Goal: Book appointment/travel/reservation

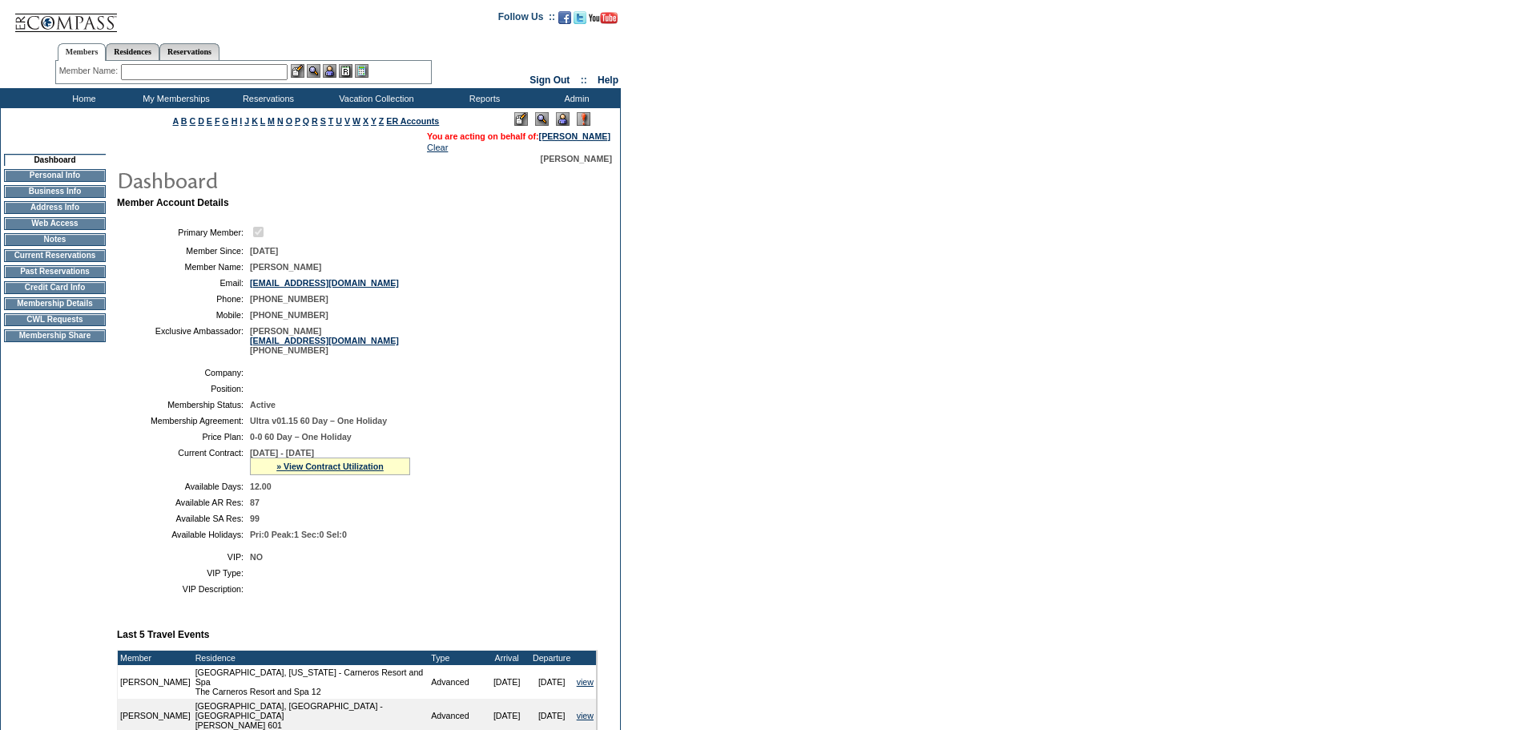
click at [63, 326] on td "CWL Requests" at bounding box center [55, 319] width 102 height 13
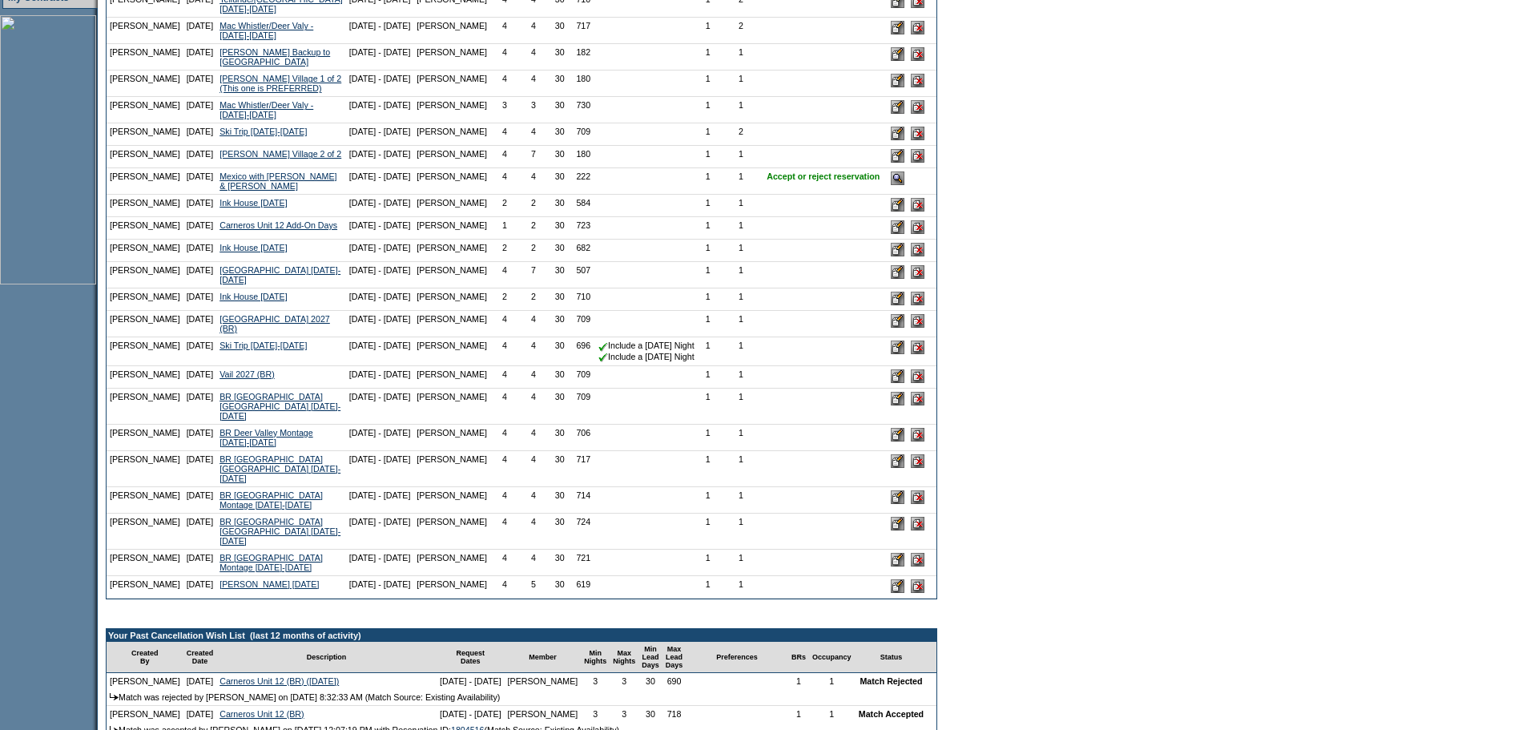
scroll to position [481, 0]
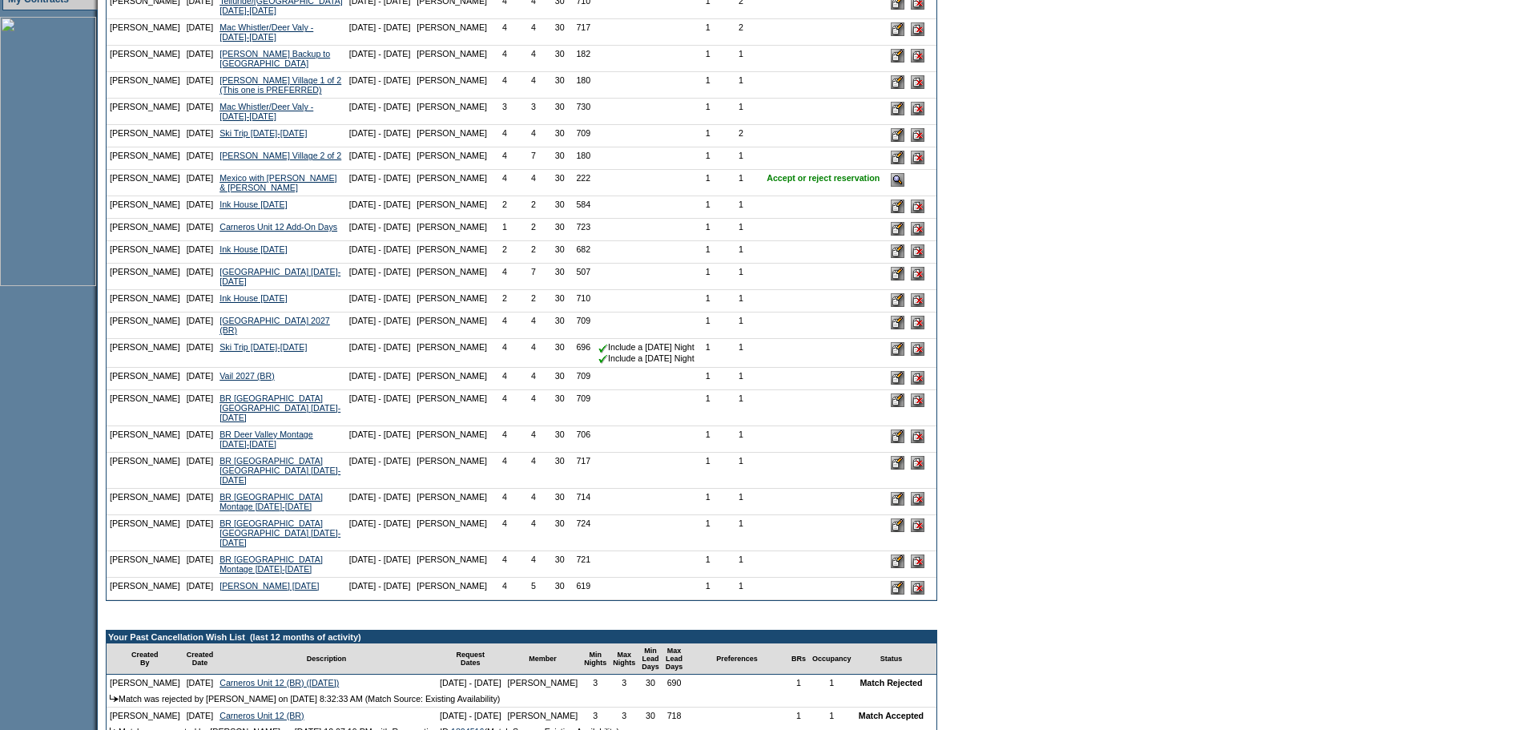
click at [891, 187] on input "image" at bounding box center [898, 180] width 14 height 14
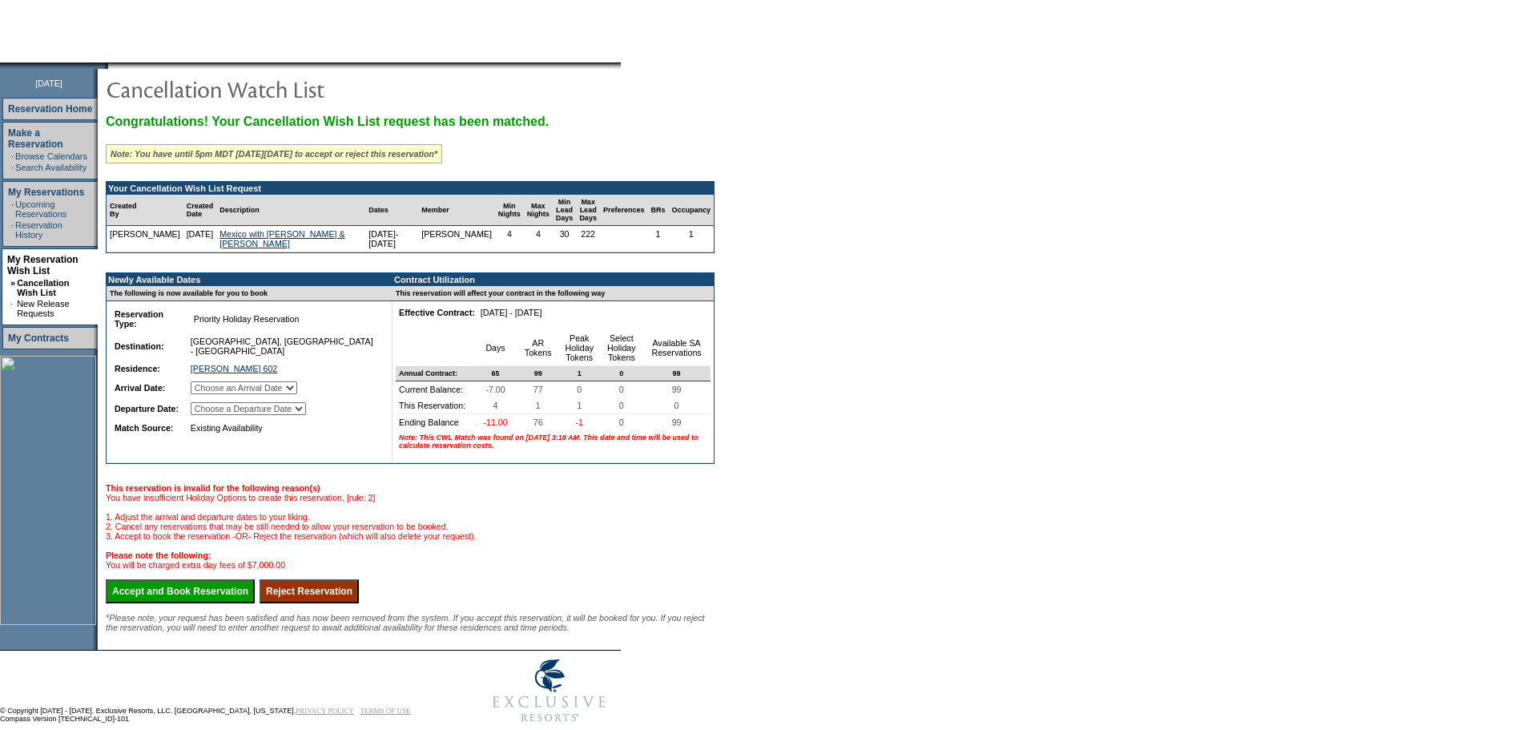
scroll to position [144, 0]
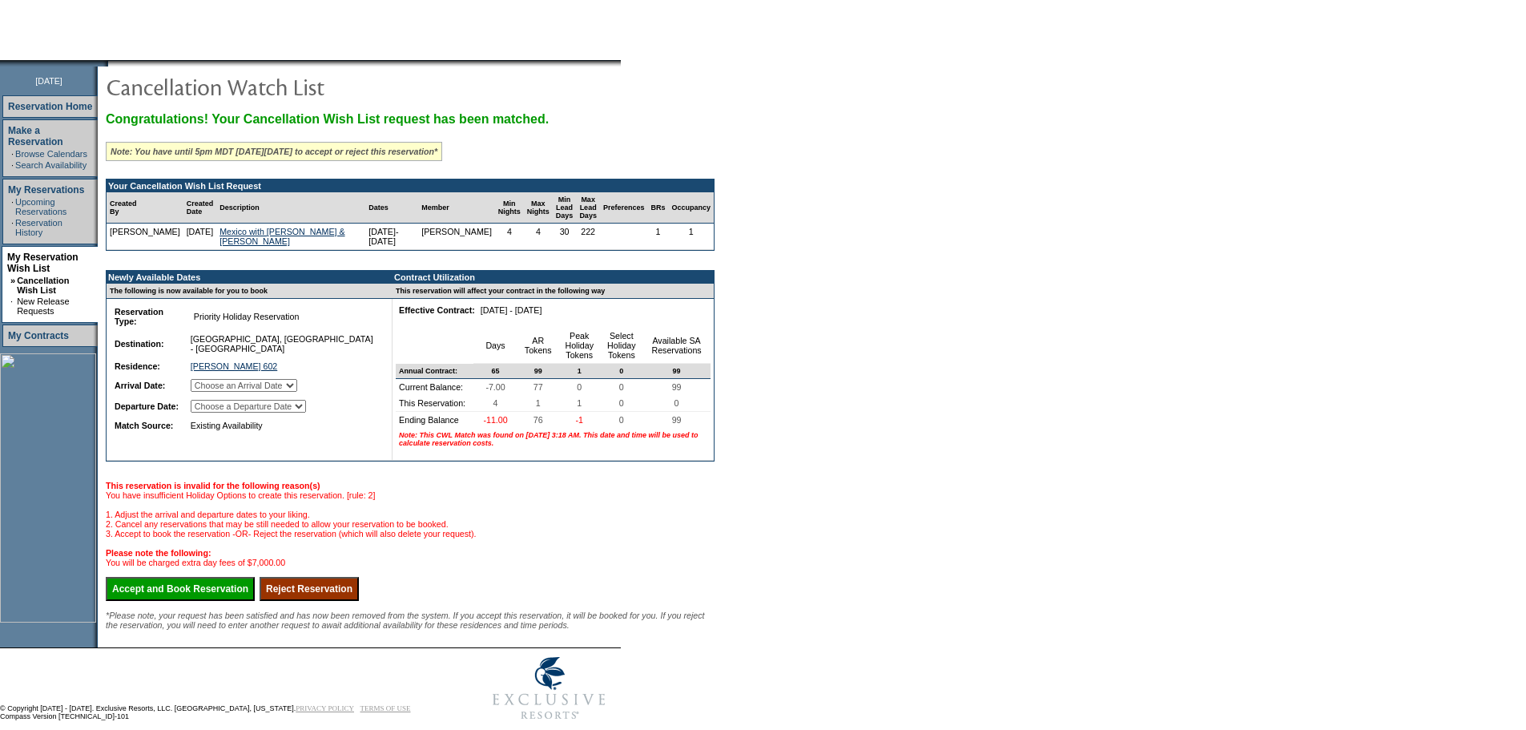
click at [297, 392] on select "Choose an Arrival Date Thursday, March 26, 2026 Friday, March 27, 2026 Saturday…" at bounding box center [244, 385] width 107 height 13
select select "03/26/2026"
click at [212, 392] on select "Choose an Arrival Date Thursday, March 26, 2026 Friday, March 27, 2026 Saturday…" at bounding box center [244, 385] width 107 height 13
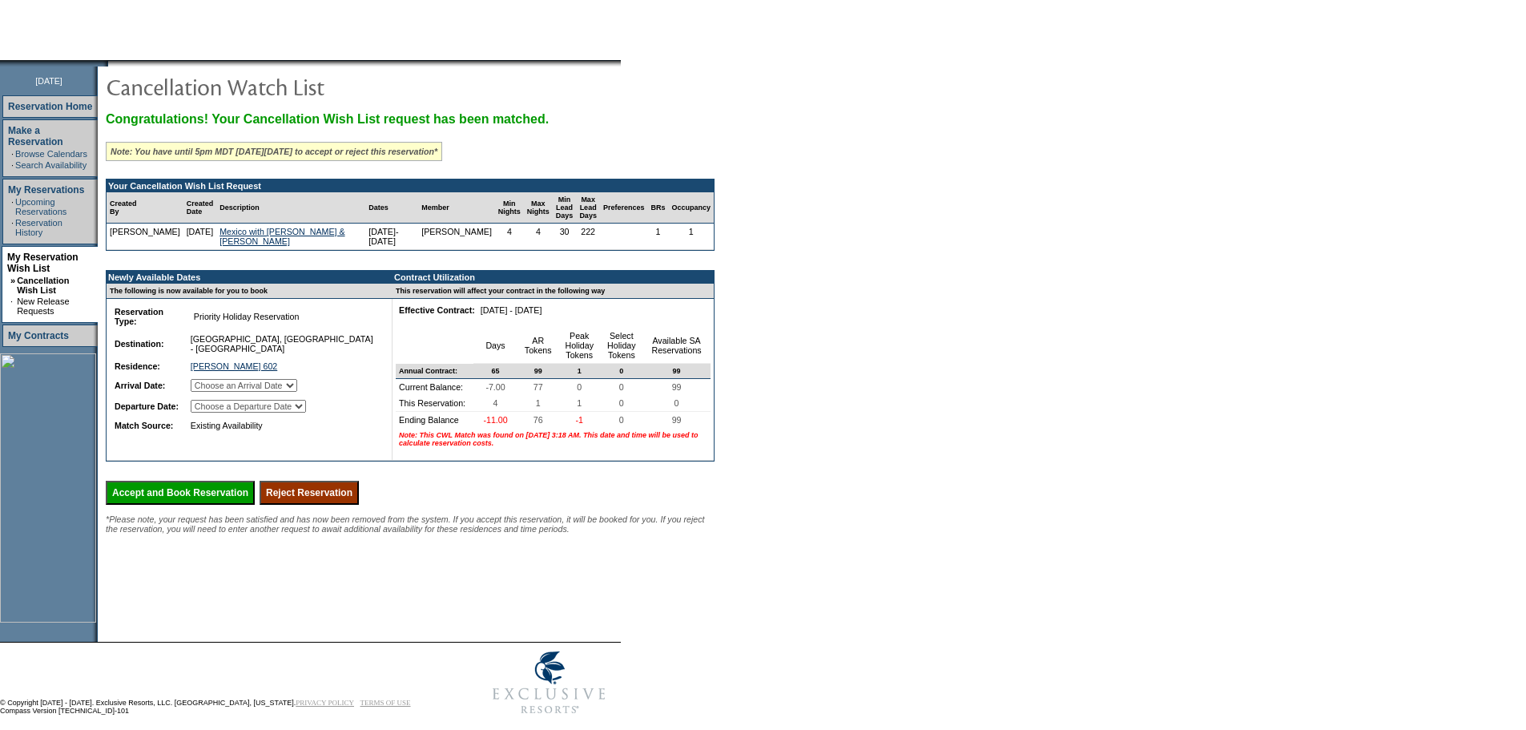
click at [306, 413] on select "Choose a Departure Date Friday, March 27, 2026 Saturday, March 28, 2026 Sunday,…" at bounding box center [248, 406] width 115 height 13
select select "03/30/2026"
click at [213, 413] on select "Choose a Departure Date Friday, March 27, 2026 Saturday, March 28, 2026 Sunday,…" at bounding box center [248, 406] width 115 height 13
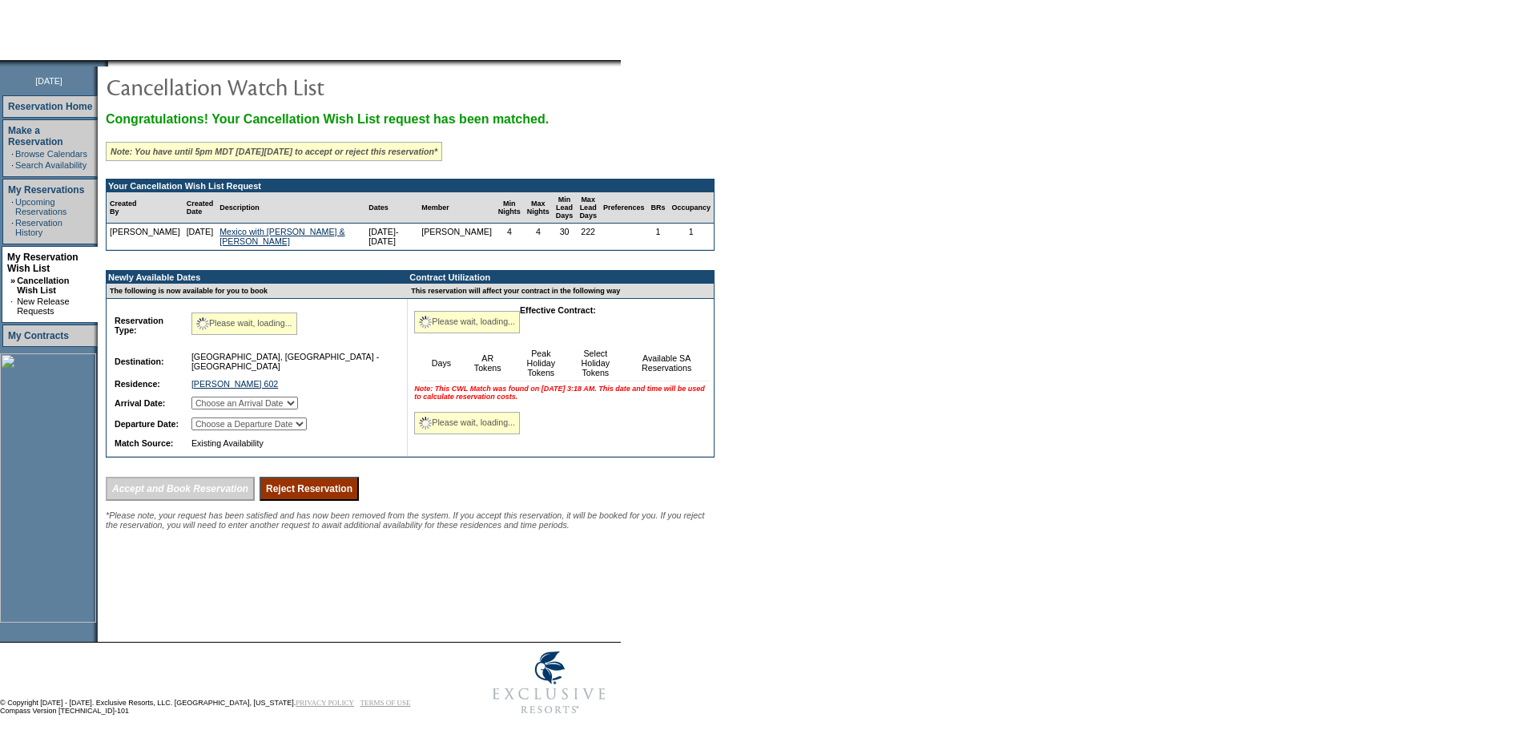
click at [667, 478] on div "Congratulations! Your Cancellation Wish List request has been matched. Note: Yo…" at bounding box center [410, 320] width 609 height 417
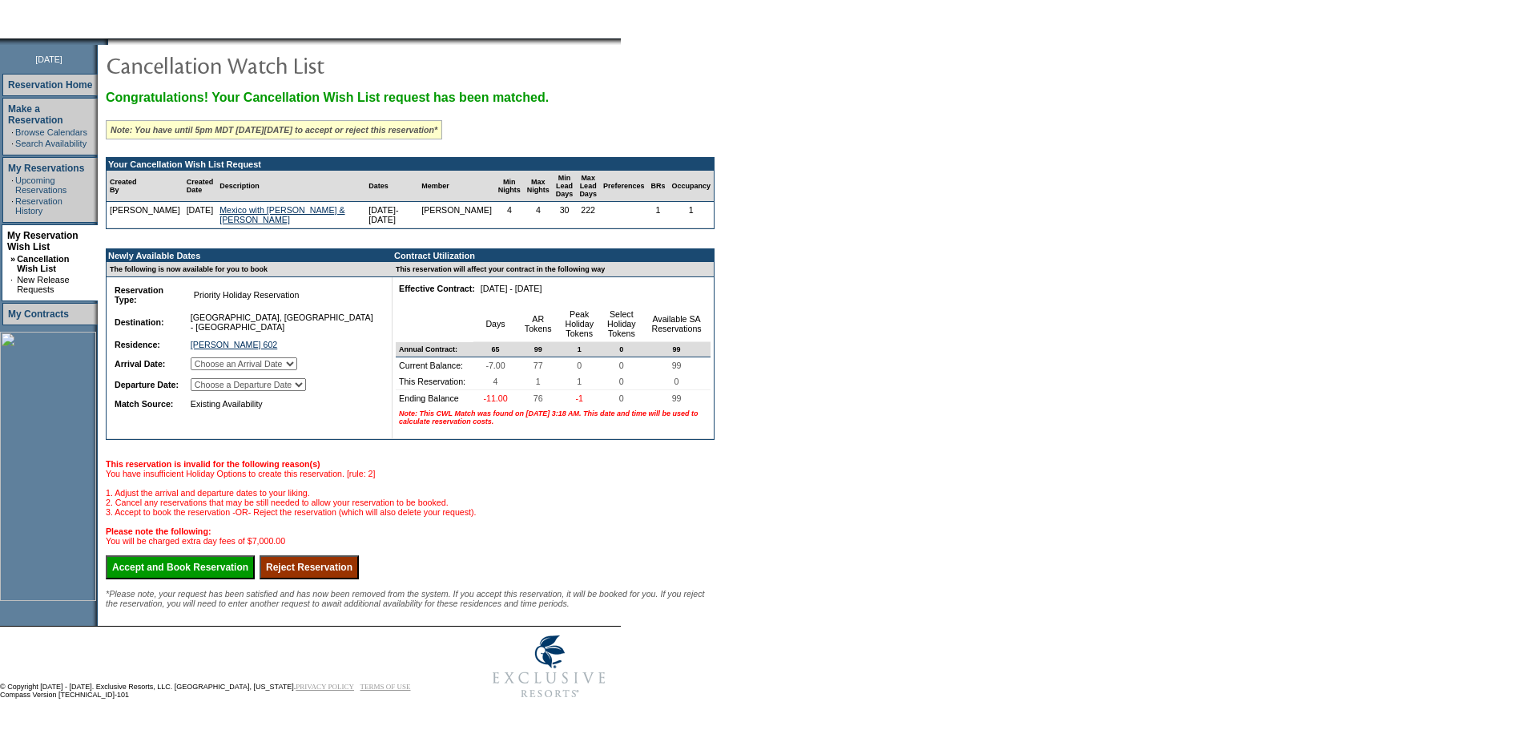
scroll to position [211, 0]
drag, startPoint x: 162, startPoint y: 552, endPoint x: 836, endPoint y: 68, distance: 829.7
click at [162, 555] on input "Accept and Book Reservation" at bounding box center [180, 567] width 149 height 24
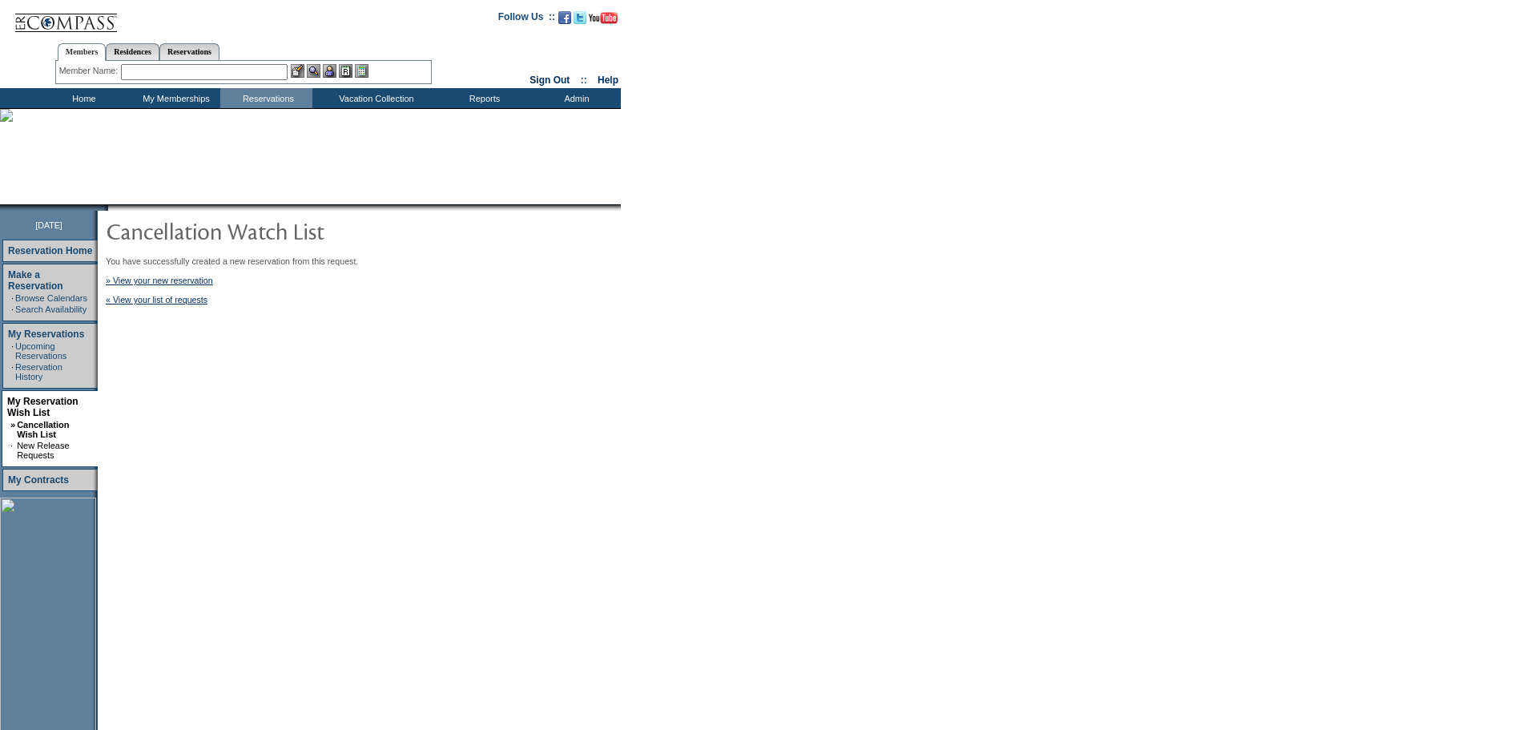
drag, startPoint x: 564, startPoint y: 335, endPoint x: 788, endPoint y: 323, distance: 223.9
click at [583, 331] on td "You have successfully created a new reservation from this request. » View your …" at bounding box center [408, 498] width 621 height 575
